Goal: Check status: Check status

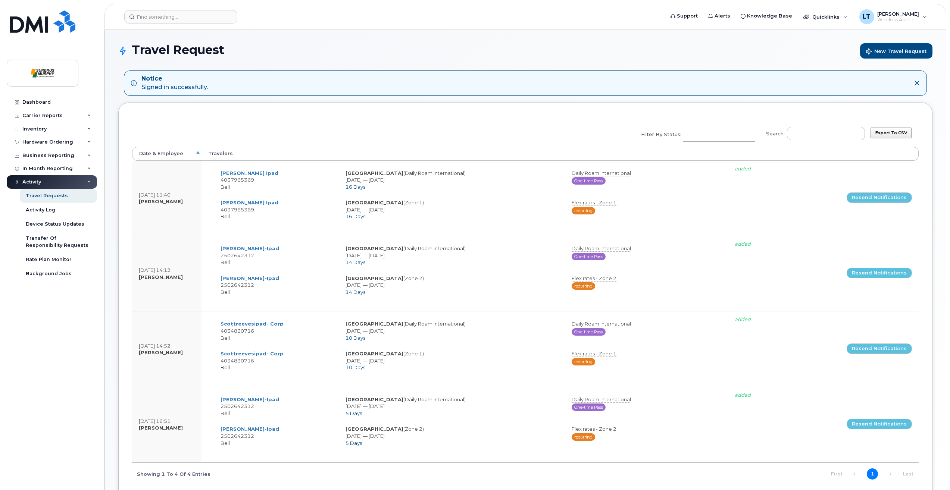
select select
click at [49, 149] on div "Business Reporting" at bounding box center [52, 155] width 90 height 13
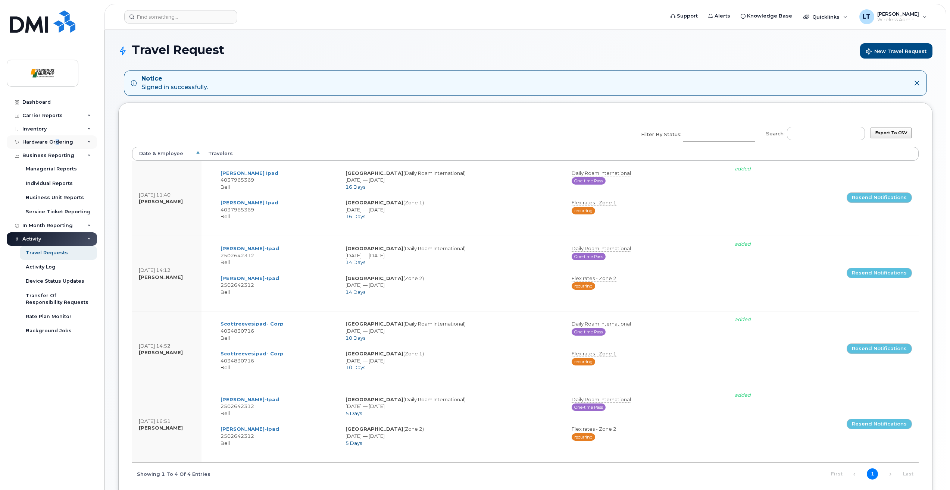
click at [56, 146] on div "Hardware Ordering" at bounding box center [52, 141] width 90 height 13
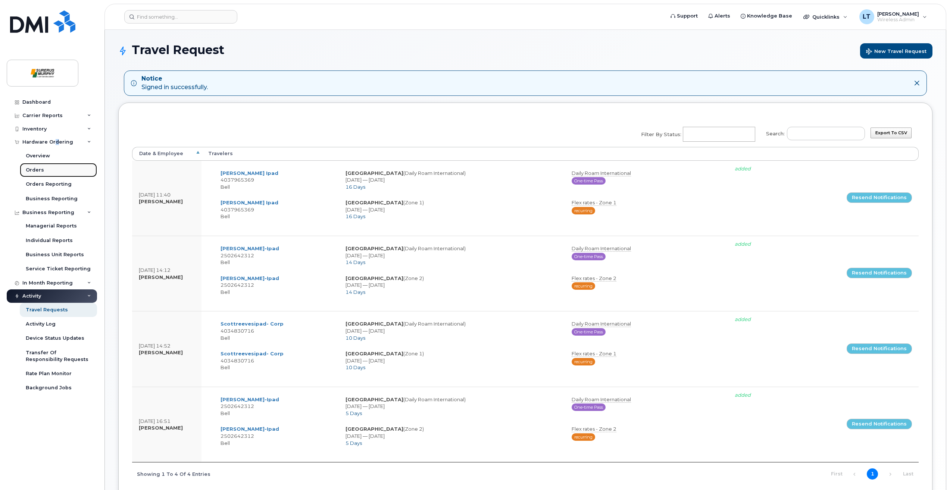
drag, startPoint x: 56, startPoint y: 146, endPoint x: 42, endPoint y: 169, distance: 26.6
click at [42, 169] on div "Orders" at bounding box center [35, 170] width 18 height 7
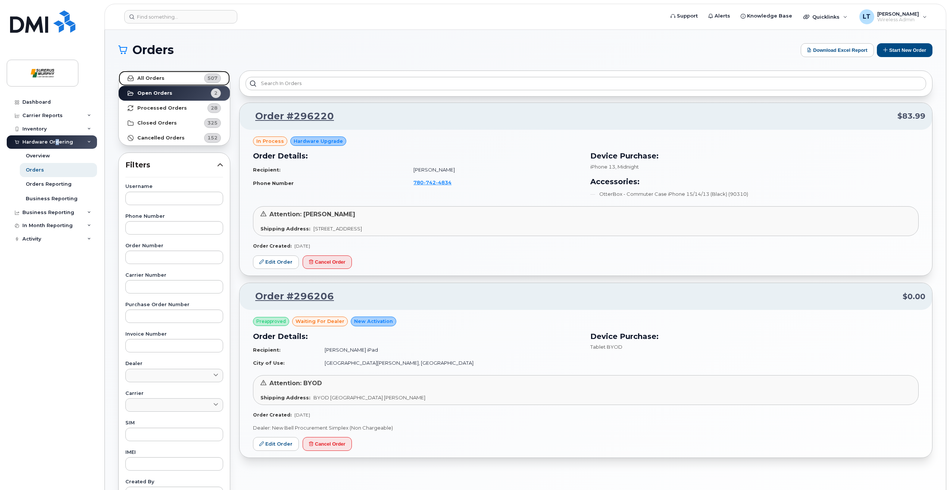
click at [169, 75] on link "All Orders 507" at bounding box center [174, 78] width 111 height 15
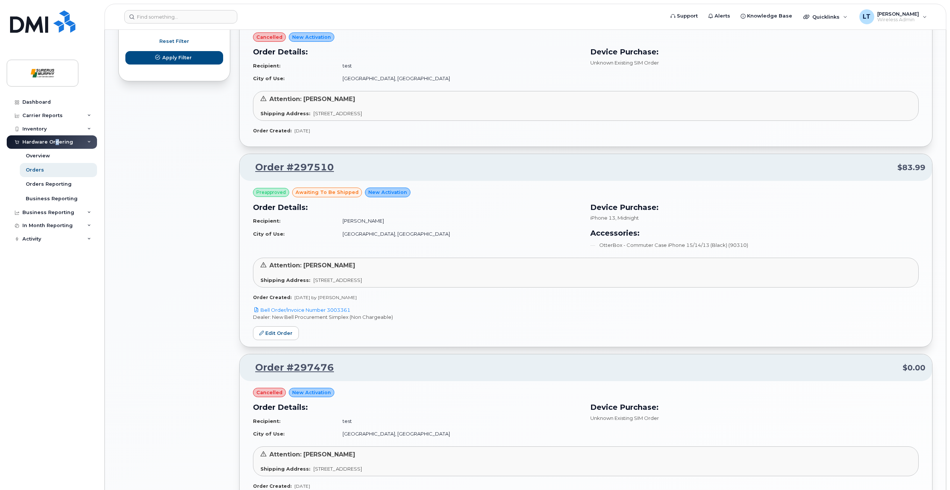
scroll to position [523, 0]
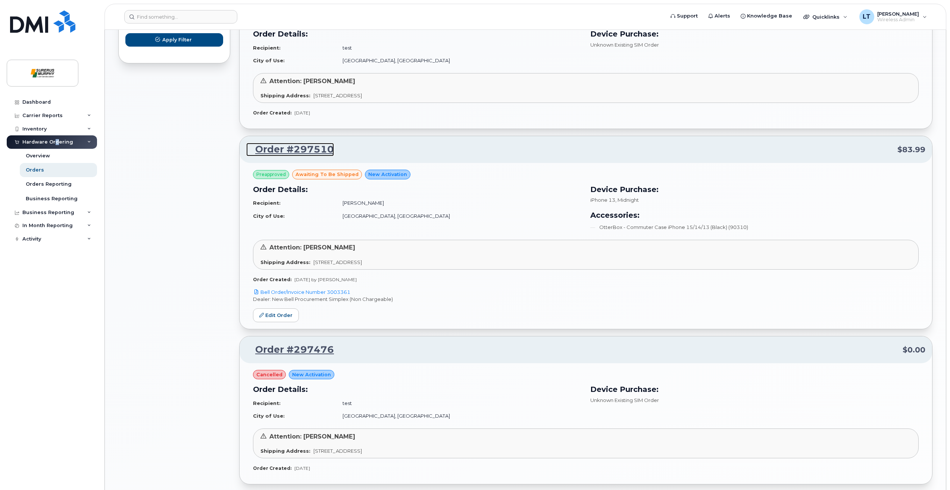
click at [305, 145] on link "Order #297510" at bounding box center [290, 149] width 88 height 13
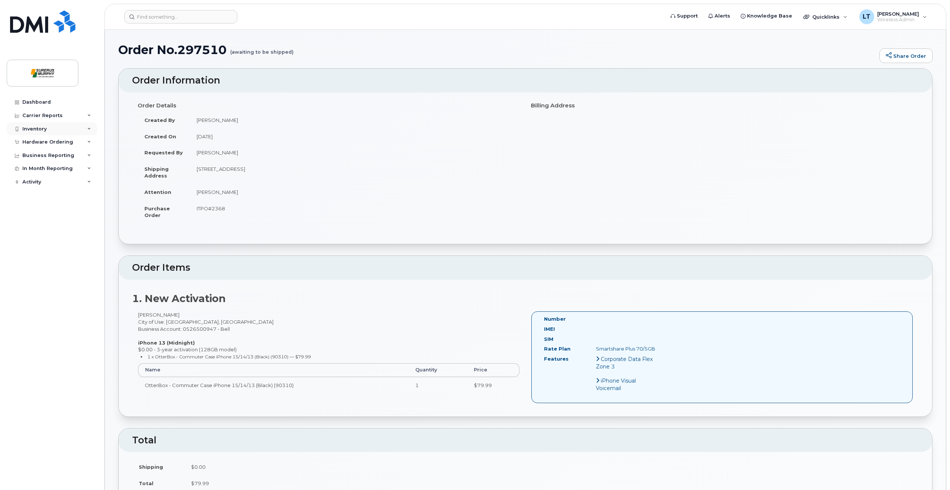
click at [56, 131] on div "Inventory" at bounding box center [52, 128] width 90 height 13
